Goal: Task Accomplishment & Management: Use online tool/utility

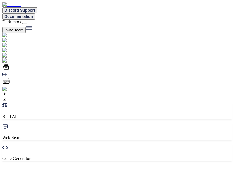
type textarea "x"
click at [12, 91] on img at bounding box center [11, 88] width 18 height 5
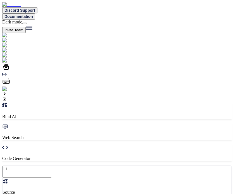
click at [6, 91] on img at bounding box center [11, 88] width 18 height 5
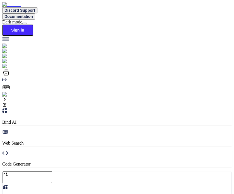
click at [10, 97] on img at bounding box center [9, 94] width 15 height 5
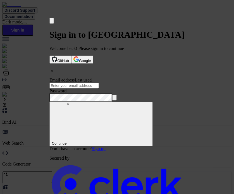
click at [99, 87] on input "Email address" at bounding box center [73, 86] width 49 height 6
type input "testbind6@mailinator.com"
click at [49, 77] on button "submit" at bounding box center [51, 78] width 4 height 2
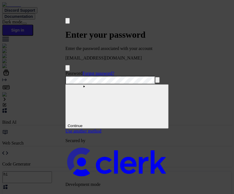
click at [65, 71] on button "submit" at bounding box center [67, 72] width 4 height 2
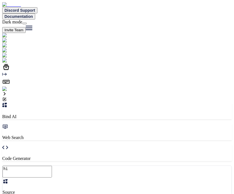
click at [8, 91] on img at bounding box center [11, 88] width 18 height 5
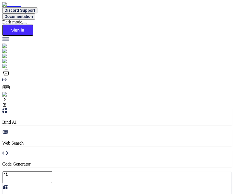
click at [6, 97] on img at bounding box center [9, 94] width 15 height 5
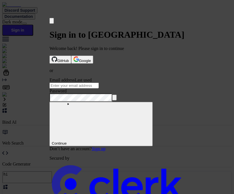
click at [111, 79] on div "Email address Last used" at bounding box center [116, 79] width 135 height 5
click at [99, 84] on input "Email address" at bounding box center [73, 86] width 49 height 6
paste input "ClerkPass123@"
type input "ClerkPass123@"
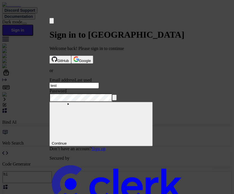
type input "testbind3@mailinator.com"
click at [49, 77] on button "submit" at bounding box center [51, 78] width 4 height 2
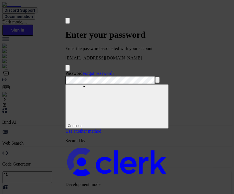
click at [65, 71] on button "submit" at bounding box center [67, 72] width 4 height 2
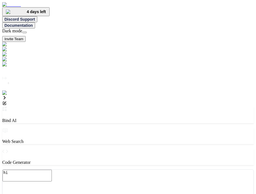
click at [9, 95] on img at bounding box center [11, 92] width 18 height 5
type textarea "x"
type textarea "hi"
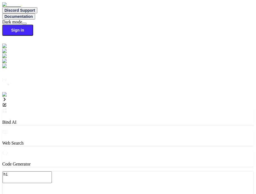
type textarea "x"
click at [12, 97] on img at bounding box center [9, 94] width 15 height 5
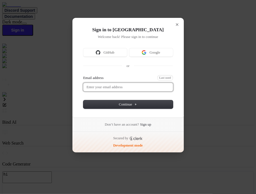
click at [116, 83] on input "Email address" at bounding box center [128, 87] width 90 height 8
click at [83, 75] on button "submit" at bounding box center [85, 76] width 4 height 2
type input "testbind1@mailinator.com"
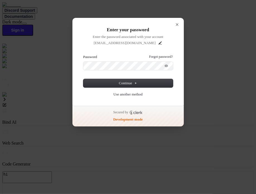
click at [83, 54] on button "submit" at bounding box center [85, 55] width 4 height 2
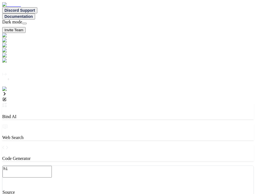
click at [9, 91] on img at bounding box center [11, 88] width 18 height 5
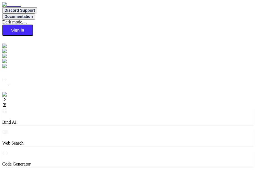
type textarea "x"
click at [9, 97] on img at bounding box center [9, 94] width 15 height 5
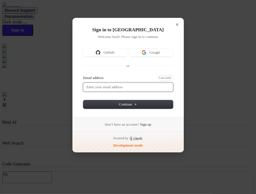
click at [108, 83] on input "Email address" at bounding box center [128, 87] width 90 height 8
click at [83, 75] on button "submit" at bounding box center [85, 76] width 4 height 2
type input "[EMAIL_ADDRESS][DOMAIN_NAME]"
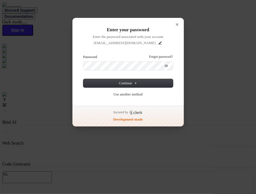
click at [83, 54] on button "submit" at bounding box center [85, 55] width 4 height 2
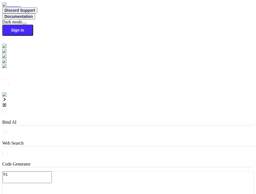
type textarea "x"
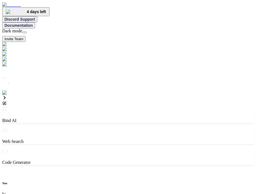
click at [9, 95] on img at bounding box center [11, 92] width 18 height 5
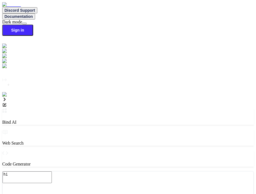
type textarea "x"
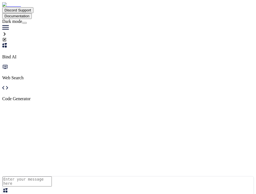
type textarea "hi"
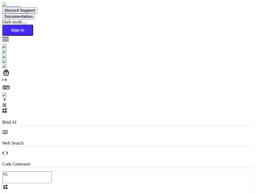
type textarea "x"
click at [52, 171] on textarea "hi" at bounding box center [27, 177] width 49 height 12
type textarea "x"
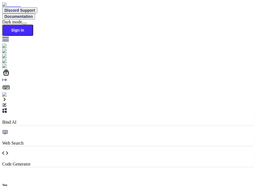
click at [10, 97] on img at bounding box center [9, 94] width 15 height 5
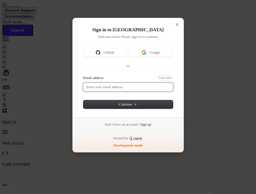
click at [114, 87] on input "Email address" at bounding box center [128, 87] width 90 height 8
click at [83, 75] on button "submit" at bounding box center [85, 76] width 4 height 2
type input "[EMAIL_ADDRESS][DOMAIN_NAME]"
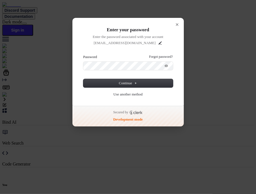
click at [83, 54] on button "submit" at bounding box center [85, 55] width 4 height 2
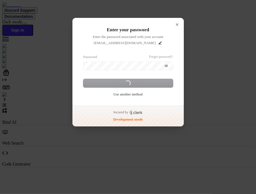
type textarea "x"
type textarea "hi"
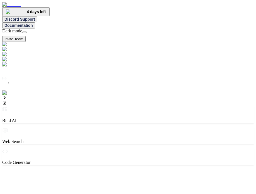
type textarea "x"
click at [11, 95] on img at bounding box center [11, 92] width 18 height 5
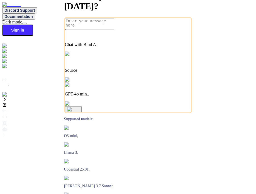
type textarea "x"
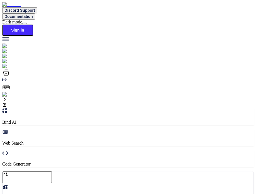
type textarea "x"
click at [10, 97] on img at bounding box center [9, 94] width 15 height 5
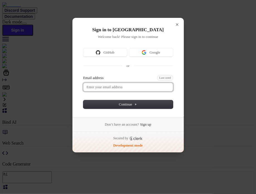
click at [122, 87] on input "Email address" at bounding box center [128, 87] width 90 height 8
click at [83, 75] on button "submit" at bounding box center [85, 76] width 4 height 2
type input "testbind3@mailinator.com"
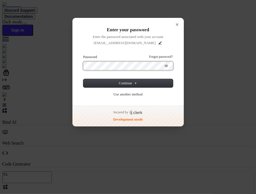
click at [83, 54] on button "submit" at bounding box center [85, 55] width 4 height 2
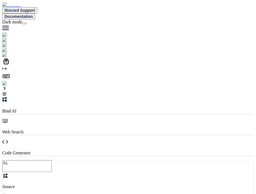
click at [195, 97] on div "Bind AI Web Search Created with Pixso. Code Generator" at bounding box center [128, 126] width 252 height 58
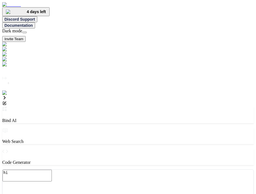
click at [6, 95] on img at bounding box center [11, 92] width 18 height 5
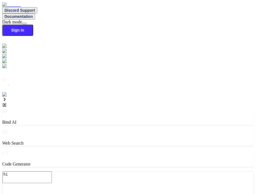
click at [9, 97] on img at bounding box center [9, 94] width 15 height 5
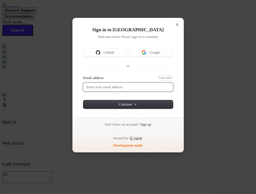
click at [125, 86] on input "Email address" at bounding box center [128, 87] width 90 height 8
type input "testbind1@mailinator.com"
click at [83, 75] on button "submit" at bounding box center [85, 76] width 4 height 2
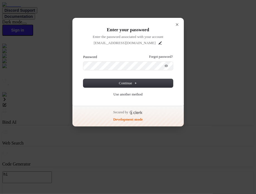
click at [83, 54] on button "submit" at bounding box center [85, 55] width 4 height 2
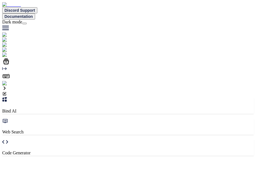
type textarea "x"
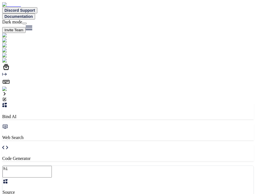
click at [10, 91] on img at bounding box center [11, 88] width 18 height 5
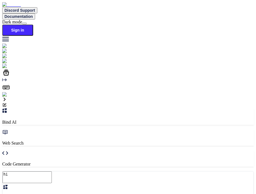
type textarea "x"
click at [8, 97] on img at bounding box center [9, 94] width 15 height 5
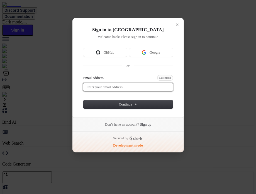
click at [111, 85] on input "Email address" at bounding box center [128, 87] width 90 height 8
click at [83, 75] on button "submit" at bounding box center [85, 76] width 4 height 2
type input "testbind3@mailinator.com"
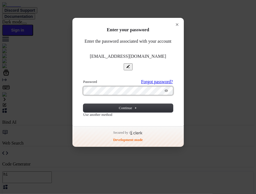
click at [83, 79] on button "submit" at bounding box center [85, 80] width 4 height 2
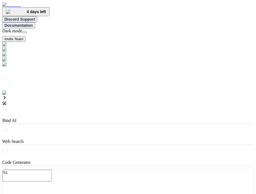
click at [9, 95] on img at bounding box center [11, 92] width 18 height 5
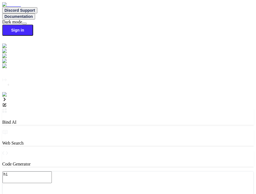
click at [8, 97] on img at bounding box center [9, 94] width 15 height 5
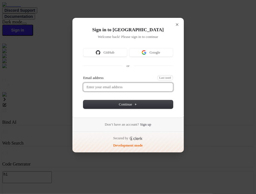
click at [118, 88] on input "Email address" at bounding box center [128, 87] width 90 height 8
type input "testbind1@mailinator.com"
click at [83, 75] on button "submit" at bounding box center [85, 76] width 4 height 2
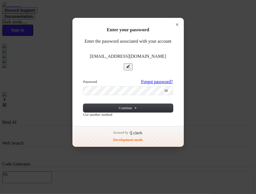
click at [83, 79] on button "submit" at bounding box center [85, 80] width 4 height 2
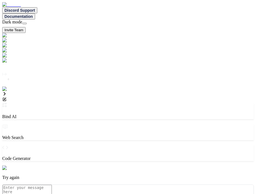
click at [7, 91] on img at bounding box center [11, 88] width 18 height 5
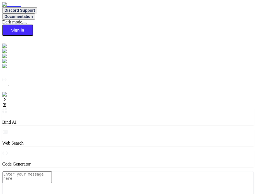
click at [7, 97] on img at bounding box center [9, 94] width 15 height 5
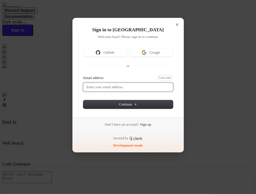
click at [114, 83] on input "Email address" at bounding box center [128, 87] width 90 height 8
type input "testbind3@mailinator.com"
click at [83, 75] on button "submit" at bounding box center [85, 76] width 4 height 2
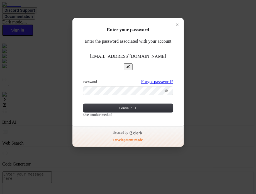
click at [83, 79] on button "submit" at bounding box center [85, 80] width 4 height 2
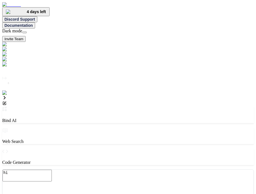
type textarea "x"
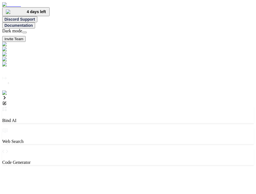
type textarea "x"
click at [4, 95] on img at bounding box center [11, 92] width 18 height 5
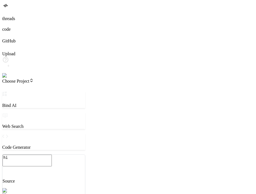
type textarea "x"
click at [7, 78] on img at bounding box center [11, 75] width 18 height 5
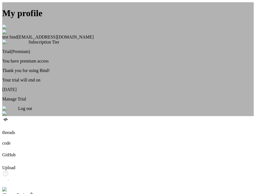
click at [7, 116] on div "My profile test bind [EMAIL_ADDRESS][DOMAIN_NAME] Subscription Tier Trial(Premi…" at bounding box center [128, 59] width 252 height 114
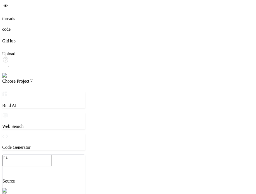
click at [10, 78] on img at bounding box center [11, 75] width 18 height 5
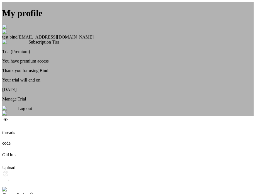
click at [32, 111] on span "Log out" at bounding box center [25, 108] width 14 height 5
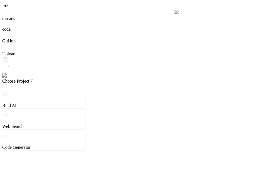
scroll to position [5, 0]
type textarea "x"
click at [10, 78] on img at bounding box center [9, 75] width 15 height 5
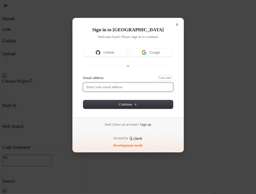
click at [122, 84] on input "Email address" at bounding box center [128, 87] width 90 height 8
click at [83, 75] on button "submit" at bounding box center [85, 76] width 4 height 2
type input "[EMAIL_ADDRESS][DOMAIN_NAME]"
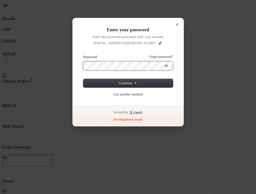
click at [83, 54] on button "submit" at bounding box center [85, 55] width 4 height 2
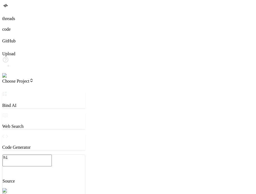
click at [6, 78] on img at bounding box center [9, 75] width 15 height 5
click at [8, 78] on img at bounding box center [9, 75] width 15 height 5
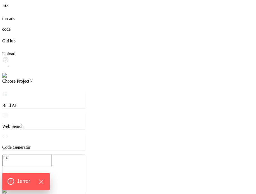
click at [25, 182] on span "1 error" at bounding box center [23, 181] width 13 height 7
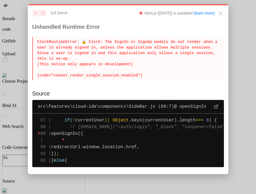
type textarea "x"
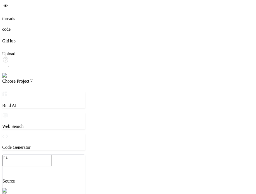
click at [9, 78] on img at bounding box center [11, 75] width 18 height 5
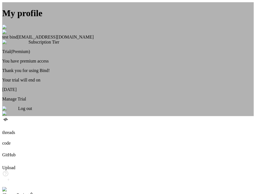
click at [134, 116] on div "Log out" at bounding box center [128, 111] width 252 height 10
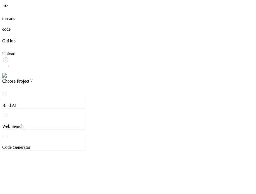
scroll to position [5, 0]
click at [11, 78] on img at bounding box center [9, 75] width 15 height 5
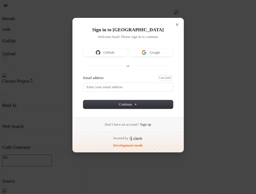
type textarea "x"
click at [128, 84] on input "Email address" at bounding box center [128, 87] width 90 height 8
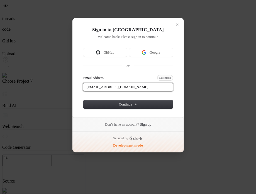
click at [83, 75] on button "submit" at bounding box center [85, 76] width 4 height 2
type input "testbind3@mailinator.com"
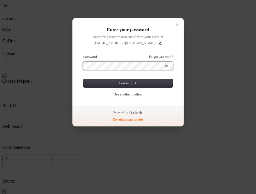
click at [83, 54] on button "submit" at bounding box center [85, 55] width 4 height 2
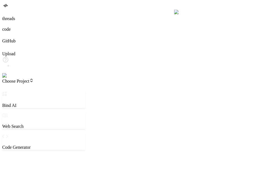
click at [9, 78] on img at bounding box center [11, 75] width 18 height 5
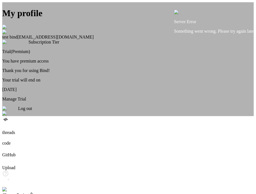
click at [9, 116] on div "My profile test bind testbind3@mailinator.com Subscription Tier Trial(Premium) …" at bounding box center [128, 59] width 252 height 114
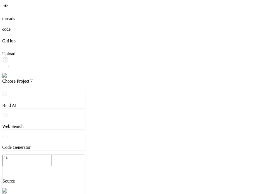
type textarea "x"
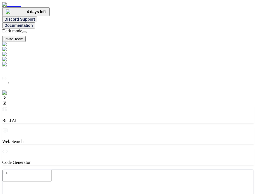
type textarea "x"
click at [8, 95] on img at bounding box center [11, 92] width 18 height 5
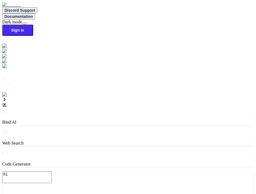
click at [7, 64] on img at bounding box center [14, 61] width 25 height 5
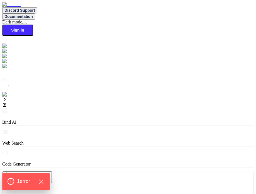
click at [26, 185] on div "1 error" at bounding box center [26, 182] width 38 height 8
click at [7, 97] on icon at bounding box center [4, 99] width 4 height 4
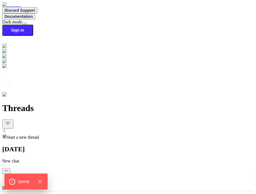
click at [10, 43] on img at bounding box center [12, 45] width 21 height 5
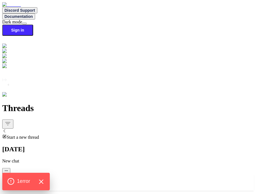
click at [43, 180] on icon "Hide Errors" at bounding box center [41, 182] width 4 height 4
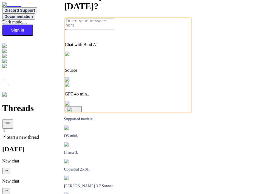
click at [7, 82] on icon "Created with Pixso." at bounding box center [4, 79] width 4 height 4
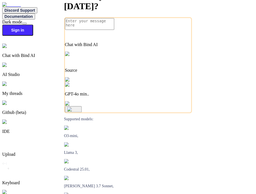
click at [23, 62] on div "AI Studio" at bounding box center [128, 69] width 252 height 14
type textarea "x"
click at [22, 110] on p "Github (beta)" at bounding box center [128, 112] width 252 height 5
click at [21, 138] on div "Upload" at bounding box center [128, 147] width 252 height 18
click at [21, 110] on p "Github (beta)" at bounding box center [128, 112] width 252 height 5
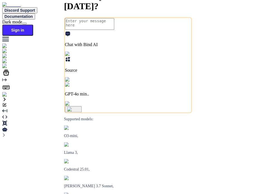
click at [7, 82] on icon "Created with Pixso." at bounding box center [4, 79] width 4 height 4
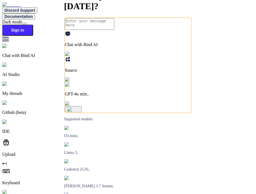
click at [23, 100] on div "Github (beta)" at bounding box center [128, 107] width 252 height 14
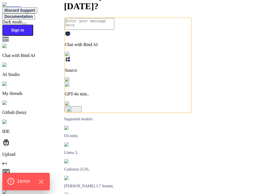
click at [25, 179] on span "1 error" at bounding box center [23, 181] width 13 height 7
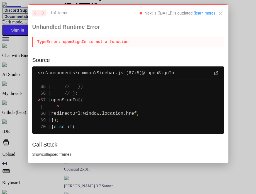
drag, startPoint x: 64, startPoint y: 101, endPoint x: 89, endPoint y: 99, distance: 24.4
click at [83, 99] on span "openSignIn({" at bounding box center [67, 100] width 32 height 5
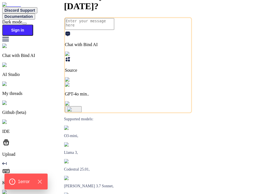
click at [4, 100] on img at bounding box center [15, 102] width 26 height 5
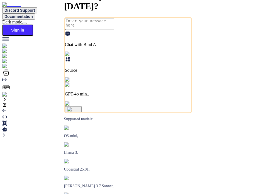
click at [12, 97] on img at bounding box center [9, 94] width 15 height 5
click at [10, 63] on img at bounding box center [15, 61] width 26 height 5
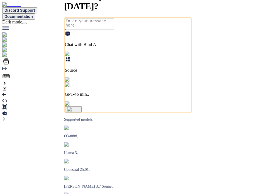
type textarea "x"
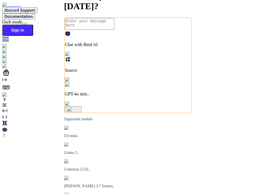
click at [8, 63] on img at bounding box center [15, 61] width 26 height 5
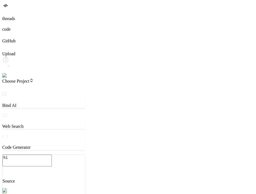
type textarea "x"
click at [8, 37] on icon at bounding box center [5, 35] width 6 height 6
click at [8, 51] on div at bounding box center [128, 47] width 252 height 8
type textarea "x"
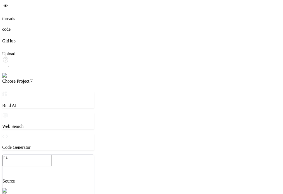
type textarea "x"
click at [8, 78] on img at bounding box center [9, 75] width 15 height 5
click at [8, 49] on icon at bounding box center [5, 46] width 5 height 5
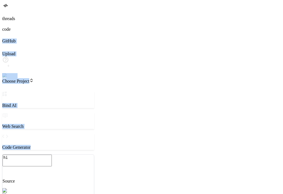
drag, startPoint x: 21, startPoint y: 63, endPoint x: 10, endPoint y: 63, distance: 11.2
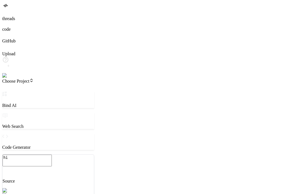
click at [10, 38] on div at bounding box center [141, 35] width 279 height 7
click at [9, 51] on div at bounding box center [141, 47] width 279 height 8
